Goal: Information Seeking & Learning: Check status

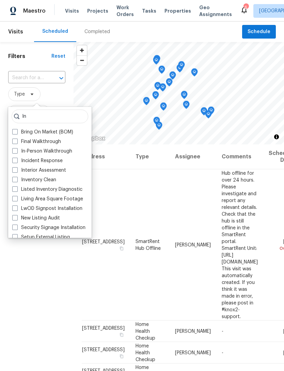
type input "In"
click at [62, 150] on label "In-Person Walkthrough" at bounding box center [42, 151] width 60 height 7
click at [17, 150] on input "In-Person Walkthrough" at bounding box center [14, 150] width 4 height 4
checkbox input "true"
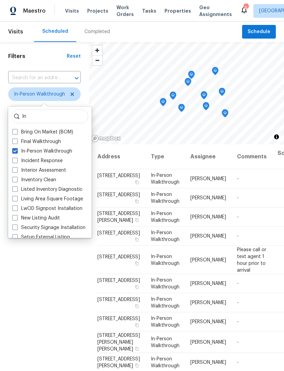
click at [16, 270] on div "Filters Reset ​ In-Person Walkthrough Assignee Scheduled Date" at bounding box center [44, 241] width 89 height 399
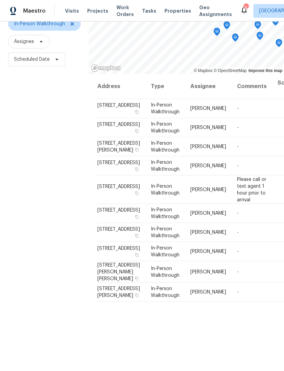
scroll to position [66, 0]
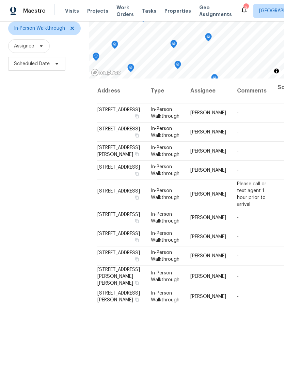
click at [171, 43] on icon "Map marker" at bounding box center [174, 44] width 6 height 8
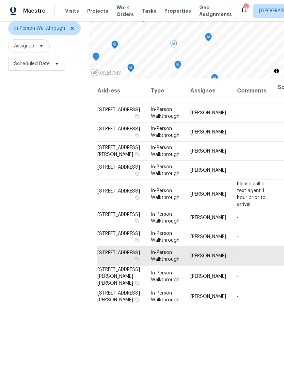
scroll to position [104, 0]
click at [177, 63] on icon "Map marker" at bounding box center [177, 64] width 3 height 2
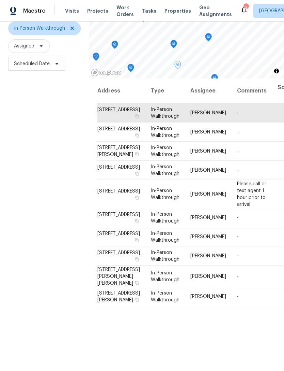
scroll to position [0, 0]
click at [208, 35] on icon "Map marker" at bounding box center [208, 36] width 3 height 2
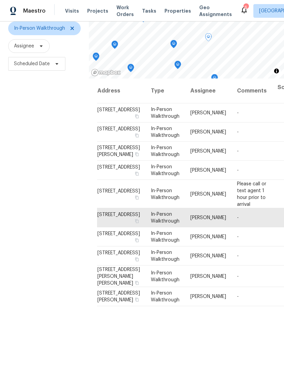
click at [216, 75] on icon "Map marker" at bounding box center [215, 78] width 6 height 8
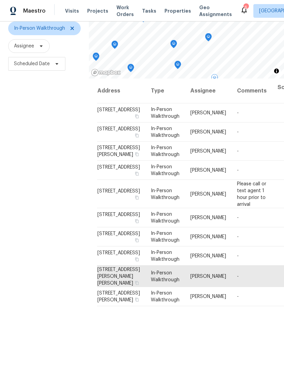
scroll to position [104, 0]
click at [72, 30] on icon at bounding box center [72, 28] width 5 height 5
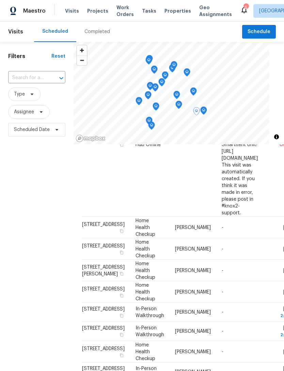
click at [102, 30] on div "Completed" at bounding box center [98, 31] width 26 height 7
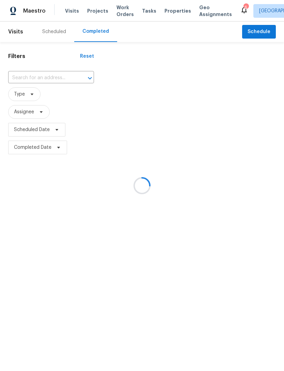
click at [35, 80] on div at bounding box center [142, 185] width 284 height 371
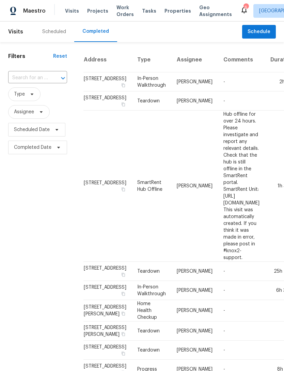
click at [28, 77] on input "text" at bounding box center [28, 78] width 40 height 11
type input "2753 sa"
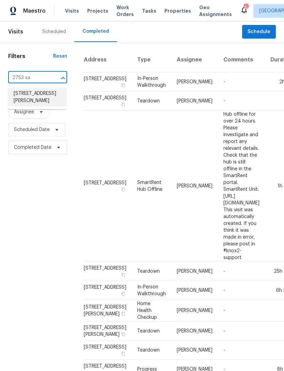
click at [24, 98] on li "2753 Saigon Dr, Henderson, NV 89052" at bounding box center [37, 97] width 58 height 18
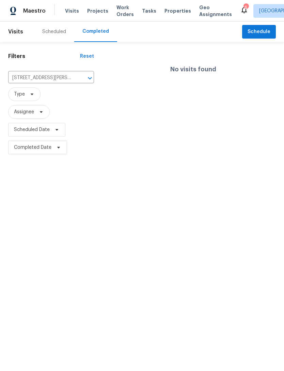
click at [49, 30] on div "Scheduled" at bounding box center [54, 31] width 24 height 7
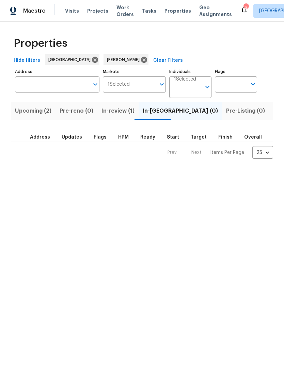
click at [39, 115] on span "Upcoming (2)" at bounding box center [33, 111] width 36 height 10
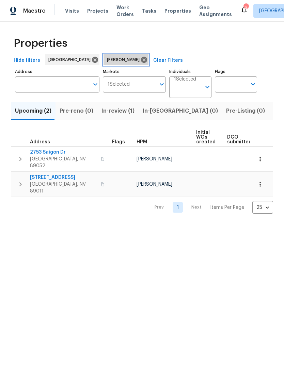
click at [141, 58] on icon at bounding box center [144, 60] width 6 height 6
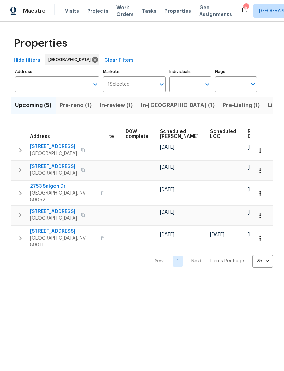
scroll to position [0, 178]
click at [152, 108] on span "In-[GEOGRAPHIC_DATA] (1)" at bounding box center [178, 106] width 74 height 10
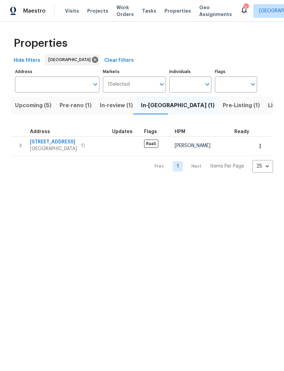
click at [191, 84] on input "Individuals" at bounding box center [185, 84] width 32 height 16
type input "julian"
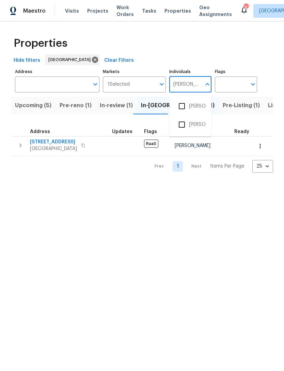
click at [184, 106] on input "checkbox" at bounding box center [182, 106] width 14 height 14
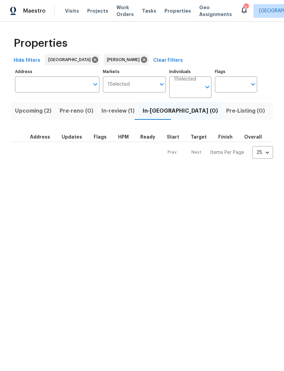
click at [121, 113] on span "In-review (1)" at bounding box center [118, 111] width 33 height 10
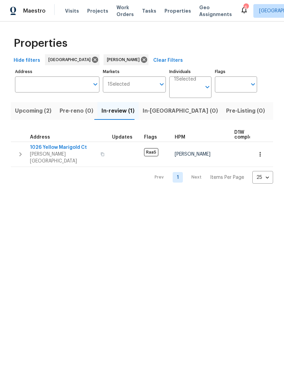
click at [70, 147] on span "1026 Yellow Marigold Ct" at bounding box center [63, 147] width 66 height 7
click at [159, 117] on button "In-[GEOGRAPHIC_DATA] (0)" at bounding box center [181, 111] width 84 height 18
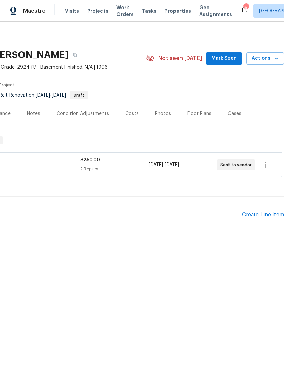
scroll to position [0, 101]
